Goal: Task Accomplishment & Management: Manage account settings

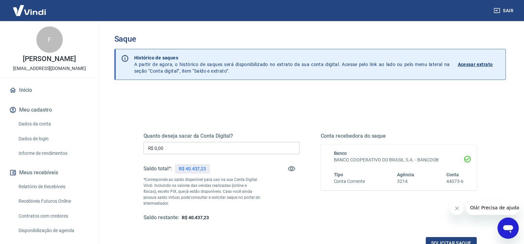
click at [191, 152] on input "R$ 0,00" at bounding box center [222, 148] width 156 height 12
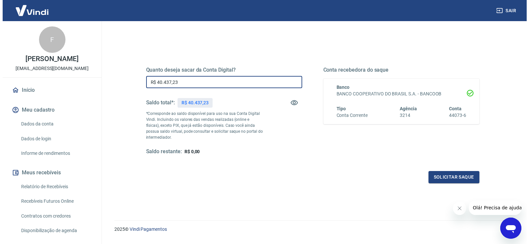
scroll to position [83, 0]
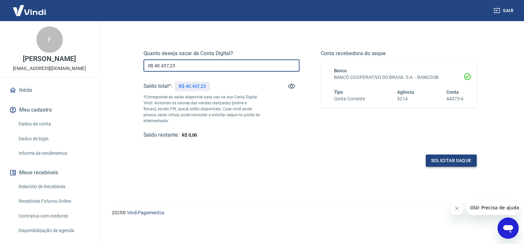
type input "R$ 40.437,23"
click at [461, 160] on button "Solicitar saque" at bounding box center [451, 161] width 51 height 12
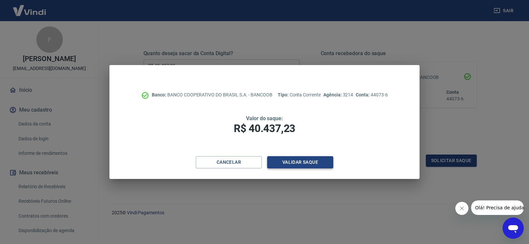
click at [324, 164] on button "Validar saque" at bounding box center [300, 162] width 66 height 12
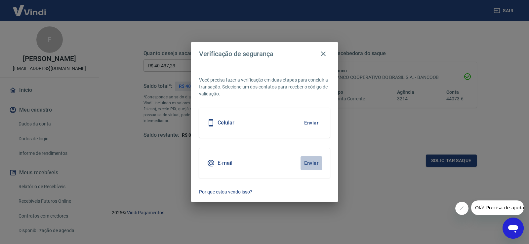
click at [301, 164] on button "Enviar" at bounding box center [311, 163] width 21 height 14
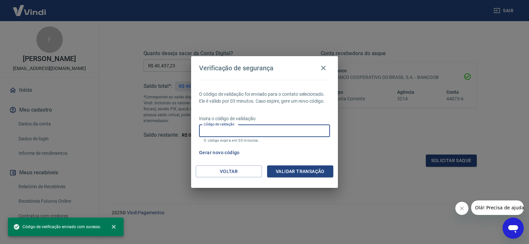
click at [217, 128] on div "Código de validação Código de validação O código expira em 03 minutos." at bounding box center [264, 134] width 131 height 18
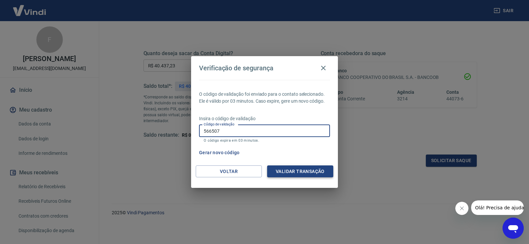
type input "566507"
click at [293, 167] on button "Validar transação" at bounding box center [300, 172] width 66 height 12
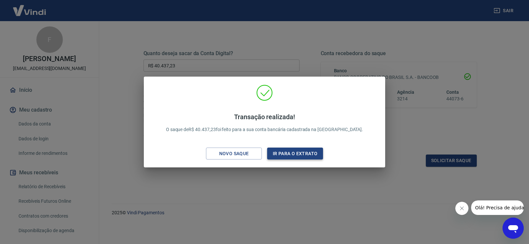
click at [291, 156] on button "Ir para o extrato" at bounding box center [295, 154] width 56 height 12
